Goal: Use online tool/utility: Utilize a website feature to perform a specific function

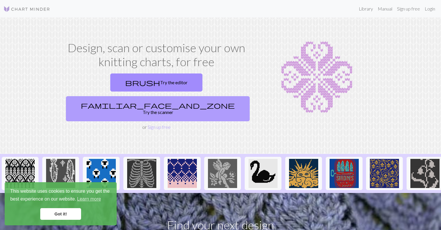
click at [197, 96] on link "familiar_face_and_zone Try the scanner" at bounding box center [158, 108] width 184 height 25
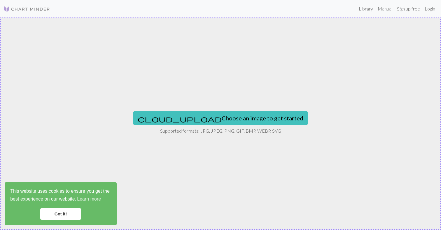
click at [64, 212] on link "Got it!" at bounding box center [60, 214] width 41 height 12
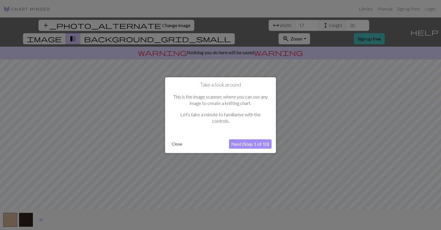
click at [242, 143] on button "Next (Step 1 of 10)" at bounding box center [250, 143] width 43 height 9
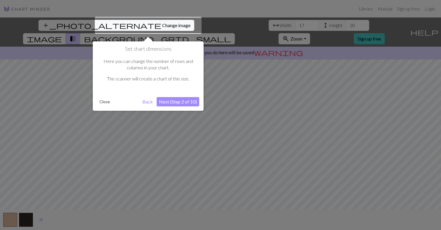
click at [188, 101] on button "Next (Step 2 of 10)" at bounding box center [178, 101] width 43 height 9
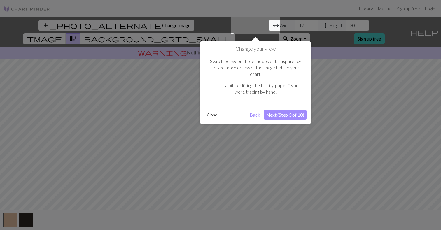
click at [279, 110] on button "Next (Step 3 of 10)" at bounding box center [285, 114] width 43 height 9
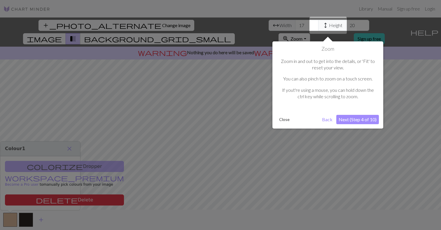
click at [361, 119] on button "Next (Step 4 of 10)" at bounding box center [357, 119] width 43 height 9
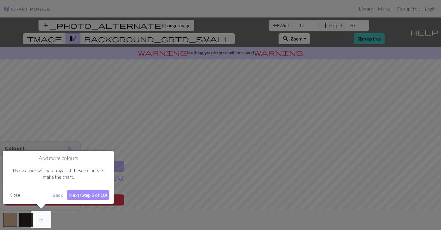
click at [91, 195] on button "Next (Step 5 of 10)" at bounding box center [88, 194] width 43 height 9
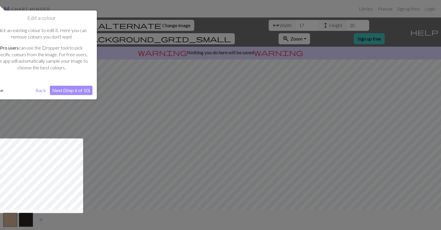
click at [80, 90] on button "Next (Step 6 of 10)" at bounding box center [71, 90] width 43 height 9
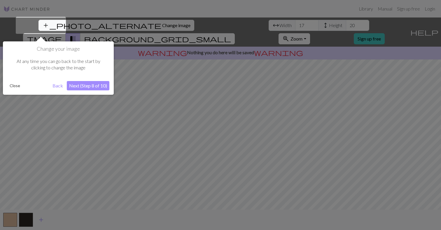
click at [85, 86] on button "Next (Step 8 of 10)" at bounding box center [88, 85] width 43 height 9
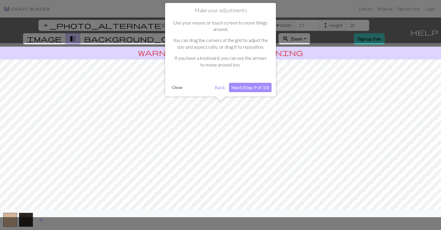
click at [249, 87] on button "Next (Step 9 of 10)" at bounding box center [250, 87] width 43 height 9
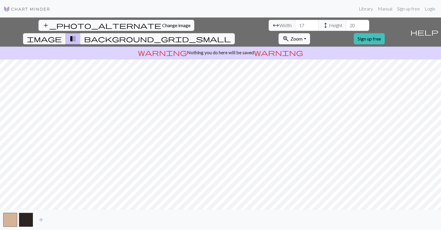
click at [301, 39] on div "add_photo_alternate Change image arrow_range Width 17 height Height 20 image tr…" at bounding box center [220, 123] width 441 height 212
click at [295, 25] on input "18" at bounding box center [306, 25] width 23 height 11
click at [295, 25] on input "19" at bounding box center [306, 25] width 23 height 11
click at [295, 25] on input "20" at bounding box center [306, 25] width 23 height 11
click at [295, 25] on input "21" at bounding box center [306, 25] width 23 height 11
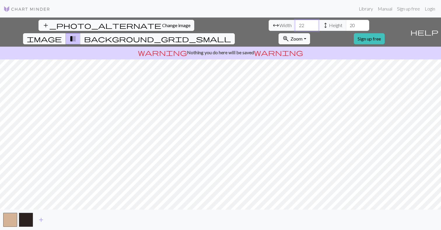
click at [295, 25] on input "22" at bounding box center [306, 25] width 23 height 11
click at [295, 25] on input "23" at bounding box center [306, 25] width 23 height 11
click at [295, 25] on input "24" at bounding box center [306, 25] width 23 height 11
click at [295, 25] on input "25" at bounding box center [306, 25] width 23 height 11
click at [295, 25] on input "26" at bounding box center [306, 25] width 23 height 11
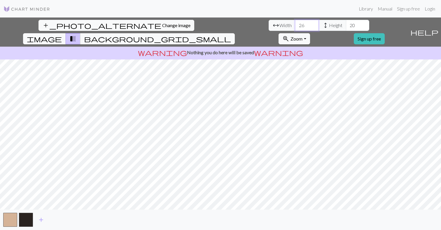
type input "27"
click at [295, 25] on input "27" at bounding box center [306, 25] width 23 height 11
click at [346, 24] on input "21" at bounding box center [357, 25] width 23 height 11
click at [346, 24] on input "22" at bounding box center [357, 25] width 23 height 11
click at [346, 24] on input "23" at bounding box center [357, 25] width 23 height 11
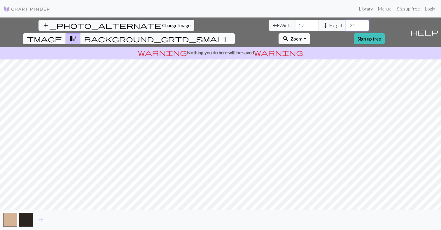
click at [346, 24] on input "24" at bounding box center [357, 25] width 23 height 11
click at [346, 24] on input "25" at bounding box center [357, 25] width 23 height 11
click at [346, 24] on input "26" at bounding box center [357, 25] width 23 height 11
click at [346, 24] on input "27" at bounding box center [357, 25] width 23 height 11
click at [346, 24] on input "28" at bounding box center [357, 25] width 23 height 11
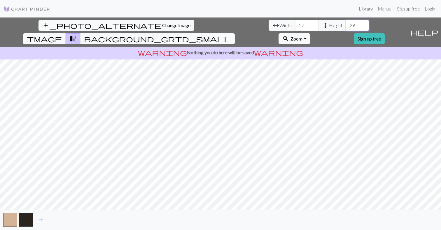
click at [346, 24] on input "29" at bounding box center [357, 25] width 23 height 11
type input "30"
click at [346, 24] on input "30" at bounding box center [357, 25] width 23 height 11
click at [295, 23] on input "27" at bounding box center [306, 25] width 23 height 11
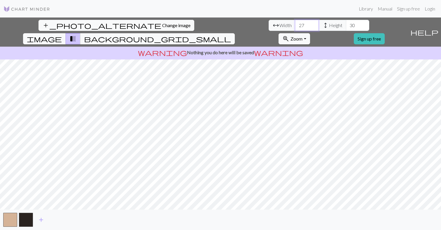
click at [295, 23] on input "27" at bounding box center [306, 25] width 23 height 11
click at [295, 24] on input "28" at bounding box center [306, 25] width 23 height 11
click at [295, 24] on input "29" at bounding box center [306, 25] width 23 height 11
click at [295, 24] on input "30" at bounding box center [306, 25] width 23 height 11
click at [295, 24] on input "31" at bounding box center [306, 25] width 23 height 11
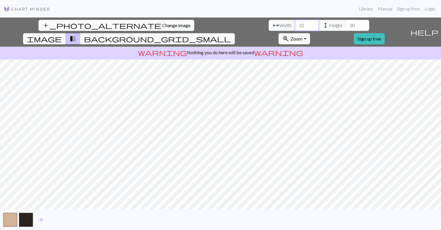
click at [295, 24] on input "32" at bounding box center [306, 25] width 23 height 11
click at [295, 24] on input "33" at bounding box center [306, 25] width 23 height 11
click at [295, 24] on input "34" at bounding box center [306, 25] width 23 height 11
click at [295, 24] on input "35" at bounding box center [306, 25] width 23 height 11
click at [295, 24] on input "36" at bounding box center [306, 25] width 23 height 11
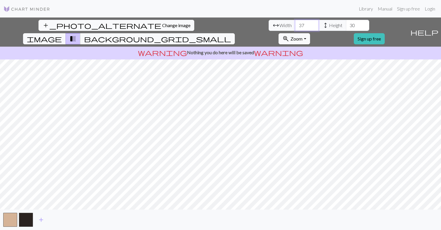
click at [295, 24] on input "37" at bounding box center [306, 25] width 23 height 11
type input "68"
click at [295, 24] on input "68" at bounding box center [306, 25] width 23 height 11
click at [346, 27] on input "19" at bounding box center [357, 25] width 23 height 11
click at [346, 27] on input "18" at bounding box center [357, 25] width 23 height 11
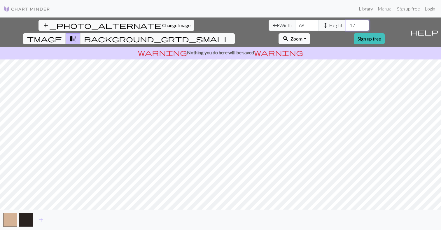
click at [346, 27] on input "17" at bounding box center [357, 25] width 23 height 11
click at [346, 27] on input "16" at bounding box center [357, 25] width 23 height 11
click at [346, 27] on input "15" at bounding box center [357, 25] width 23 height 11
click at [346, 24] on input "31" at bounding box center [357, 25] width 23 height 11
click at [346, 24] on input "32" at bounding box center [357, 25] width 23 height 11
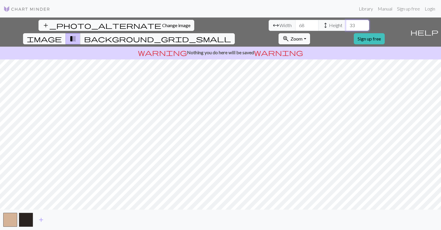
click at [346, 24] on input "33" at bounding box center [357, 25] width 23 height 11
type input "34"
click at [346, 24] on input "34" at bounding box center [357, 25] width 23 height 11
click at [295, 27] on input "67" at bounding box center [306, 25] width 23 height 11
click at [295, 27] on input "66" at bounding box center [306, 25] width 23 height 11
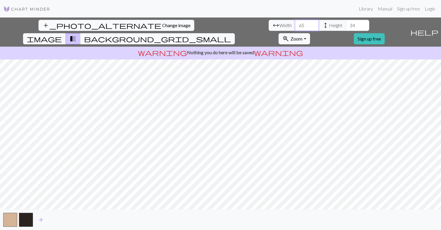
click at [295, 27] on input "65" at bounding box center [306, 25] width 23 height 11
click at [295, 27] on input "64" at bounding box center [306, 25] width 23 height 11
click at [295, 27] on input "63" at bounding box center [306, 25] width 23 height 11
click at [295, 27] on input "58" at bounding box center [306, 25] width 23 height 11
click at [295, 27] on input "57" at bounding box center [306, 25] width 23 height 11
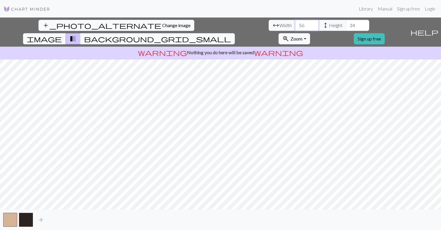
click at [295, 27] on input "56" at bounding box center [306, 25] width 23 height 11
click at [295, 27] on input "55" at bounding box center [306, 25] width 23 height 11
click at [295, 27] on input "54" at bounding box center [306, 25] width 23 height 11
click at [295, 27] on input "53" at bounding box center [306, 25] width 23 height 11
click at [295, 27] on input "52" at bounding box center [306, 25] width 23 height 11
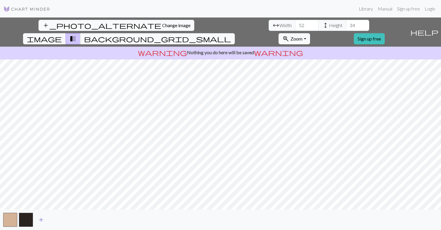
click at [40, 219] on span "add" at bounding box center [41, 220] width 7 height 8
click at [295, 27] on input "51" at bounding box center [306, 25] width 23 height 11
click at [295, 27] on input "50" at bounding box center [306, 25] width 23 height 11
click at [295, 27] on input "49" at bounding box center [306, 25] width 23 height 11
click at [295, 27] on input "48" at bounding box center [306, 25] width 23 height 11
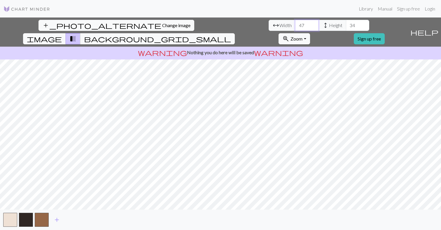
click at [295, 27] on input "47" at bounding box center [306, 25] width 23 height 11
click at [295, 27] on input "27" at bounding box center [306, 25] width 23 height 11
click at [295, 27] on input "26" at bounding box center [306, 25] width 23 height 11
click at [295, 25] on input "27" at bounding box center [306, 25] width 23 height 11
click at [295, 28] on input "26" at bounding box center [306, 25] width 23 height 11
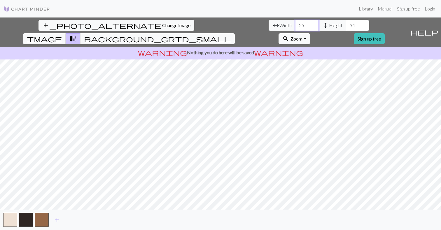
click at [295, 28] on input "25" at bounding box center [306, 25] width 23 height 11
click at [295, 24] on input "26" at bounding box center [306, 25] width 23 height 11
click at [295, 27] on input "25" at bounding box center [306, 25] width 23 height 11
click at [295, 27] on input "24" at bounding box center [306, 25] width 23 height 11
click at [295, 27] on input "23" at bounding box center [306, 25] width 23 height 11
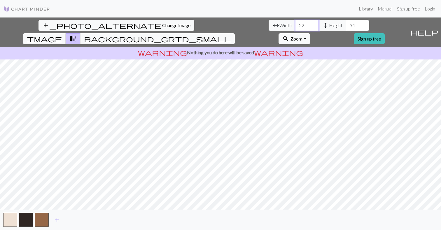
click at [295, 27] on input "22" at bounding box center [306, 25] width 23 height 11
click at [295, 27] on input "21" at bounding box center [306, 25] width 23 height 11
click at [295, 27] on input "20" at bounding box center [306, 25] width 23 height 11
click at [295, 27] on input "19" at bounding box center [306, 25] width 23 height 11
click at [295, 27] on input "18" at bounding box center [306, 25] width 23 height 11
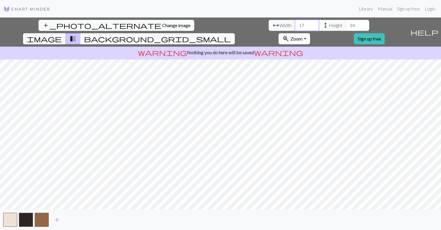
click at [295, 27] on input "17" at bounding box center [306, 25] width 23 height 11
click at [295, 27] on input "16" at bounding box center [306, 25] width 23 height 11
click at [295, 27] on input "15" at bounding box center [306, 25] width 23 height 11
type input "30"
click at [295, 23] on input "30" at bounding box center [306, 25] width 23 height 11
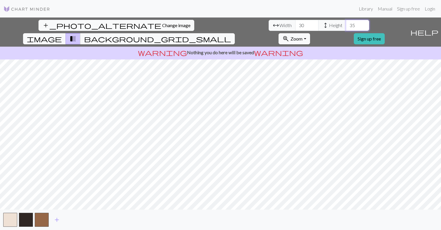
click at [346, 24] on input "35" at bounding box center [357, 25] width 23 height 11
click at [346, 24] on input "36" at bounding box center [357, 25] width 23 height 11
click at [346, 24] on input "37" at bounding box center [357, 25] width 23 height 11
click at [346, 24] on input "38" at bounding box center [357, 25] width 23 height 11
click at [346, 24] on input "39" at bounding box center [357, 25] width 23 height 11
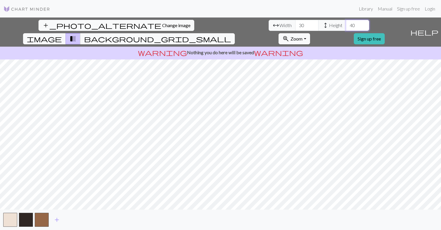
click at [346, 24] on input "40" at bounding box center [357, 25] width 23 height 11
click at [346, 24] on input "41" at bounding box center [357, 25] width 23 height 11
type input "40"
click at [346, 27] on input "40" at bounding box center [357, 25] width 23 height 11
